Goal: Transaction & Acquisition: Purchase product/service

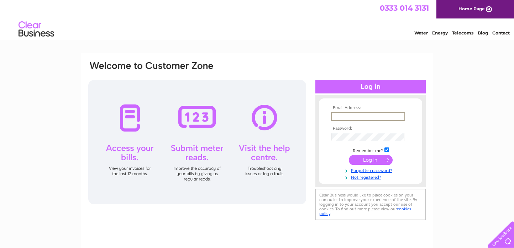
type input "[EMAIL_ADDRESS][DOMAIN_NAME]"
click at [370, 162] on input "submit" at bounding box center [371, 160] width 44 height 10
click at [379, 159] on input "submit" at bounding box center [371, 160] width 44 height 10
click at [374, 163] on input "submit" at bounding box center [371, 160] width 44 height 10
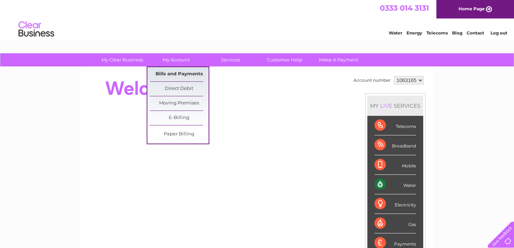
click at [178, 73] on link "Bills and Payments" at bounding box center [179, 74] width 59 height 14
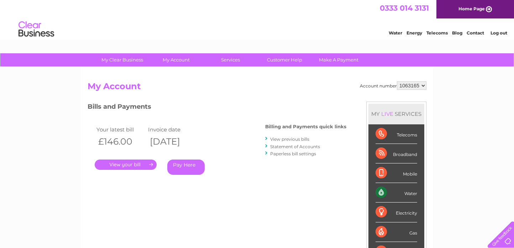
click at [128, 165] on link "." at bounding box center [126, 165] width 62 height 10
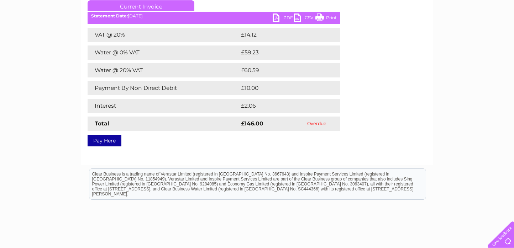
scroll to position [145, 0]
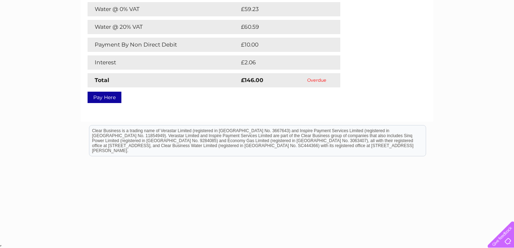
click at [100, 98] on link "Pay Here" at bounding box center [105, 97] width 34 height 11
click at [98, 99] on link "Pay Here" at bounding box center [105, 97] width 34 height 11
click at [114, 100] on link "Pay Here" at bounding box center [105, 97] width 34 height 11
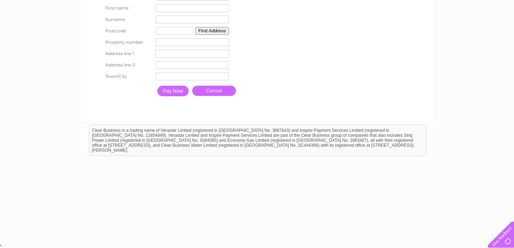
scroll to position [186, 0]
click at [167, 89] on input "Pay Now" at bounding box center [172, 91] width 31 height 11
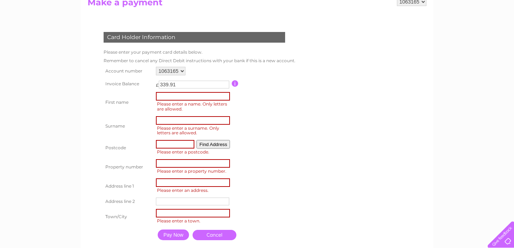
scroll to position [50, 0]
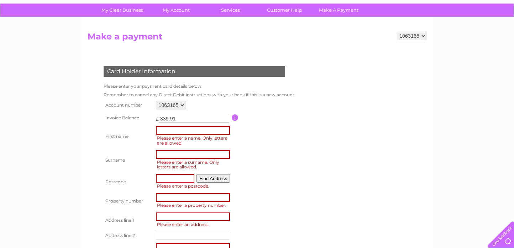
click at [170, 139] on span "Please enter a name. Only letters are allowed." at bounding box center [194, 141] width 76 height 12
type input "bernice"
click at [127, 154] on th "Surname" at bounding box center [128, 160] width 52 height 24
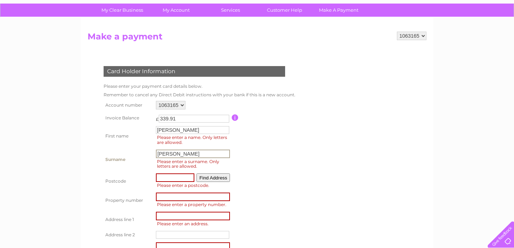
type input "Newton"
type input "PR54LU"
type input "10 Valley View"
type input "Walton Le Dale"
type input "Preston"
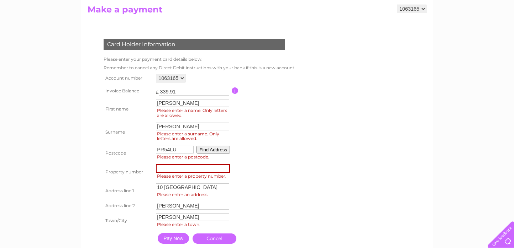
scroll to position [83, 0]
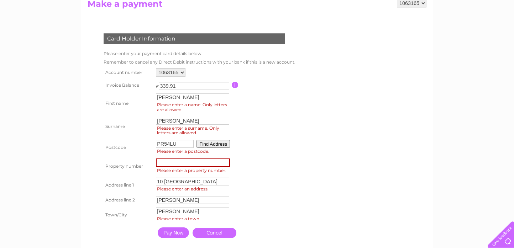
click at [203, 167] on input "number" at bounding box center [193, 163] width 74 height 9
type input "10"
type input "Valley View"
click at [267, 182] on table "Account number 1063165 Invoice Balance £ 339.91 First name bernice Surname" at bounding box center [199, 154] width 194 height 175
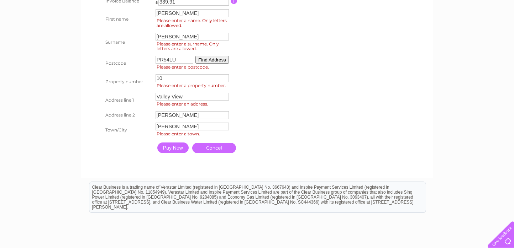
scroll to position [179, 0]
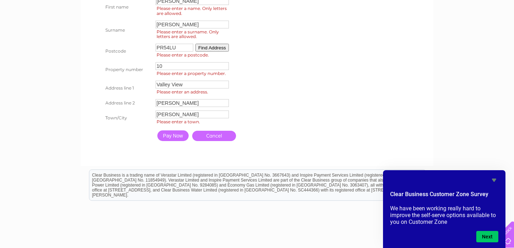
drag, startPoint x: 177, startPoint y: 147, endPoint x: 177, endPoint y: 25, distance: 121.7
click at [177, 141] on input "Pay Now" at bounding box center [172, 136] width 31 height 11
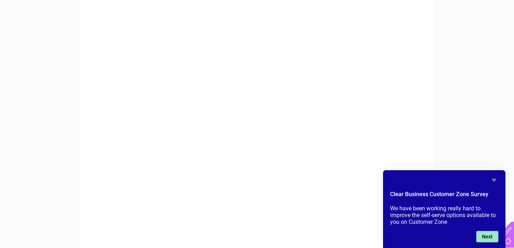
click at [490, 236] on button "Next" at bounding box center [487, 236] width 22 height 11
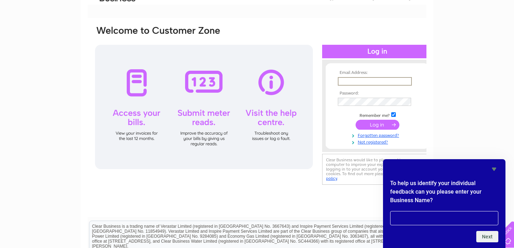
scroll to position [0, 0]
type input "bernicenewton@hotmail.com"
click at [394, 124] on input "submit" at bounding box center [377, 125] width 44 height 10
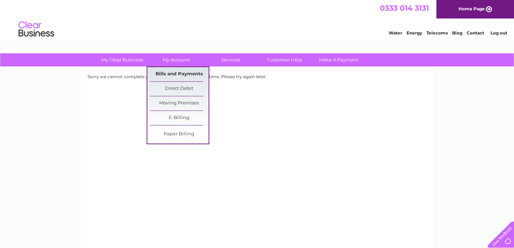
click at [170, 80] on link "Bills and Payments" at bounding box center [179, 74] width 59 height 14
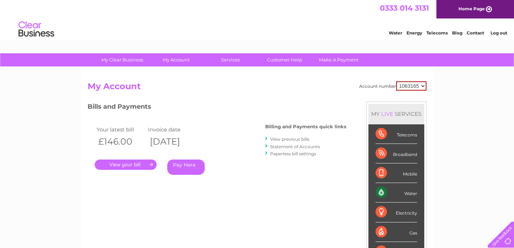
click at [186, 170] on link "Pay Here" at bounding box center [185, 167] width 37 height 15
click at [185, 168] on link "Pay Here" at bounding box center [185, 167] width 37 height 15
click at [184, 162] on link "Pay Here" at bounding box center [185, 167] width 37 height 15
click at [189, 169] on link "Pay Here" at bounding box center [185, 167] width 37 height 15
click at [333, 1] on div "0333 014 3131 Home Page" at bounding box center [257, 9] width 514 height 19
